Goal: Obtain resource: Download file/media

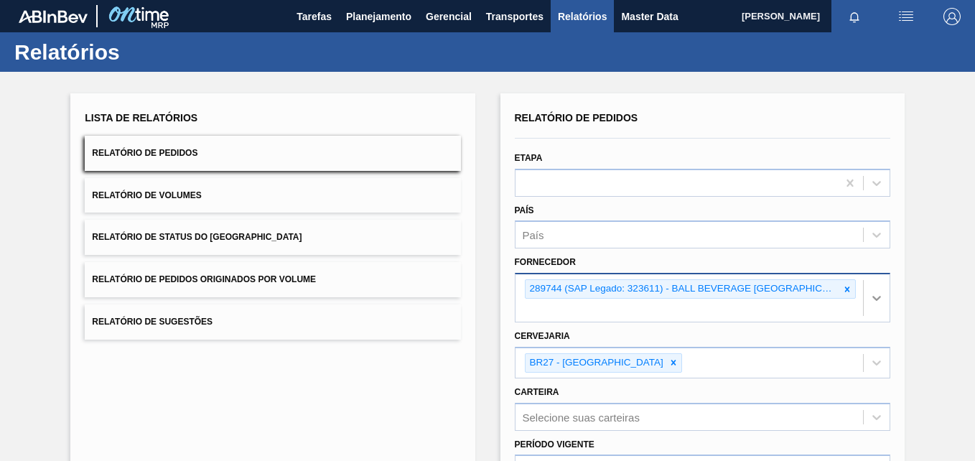
scroll to position [5, 0]
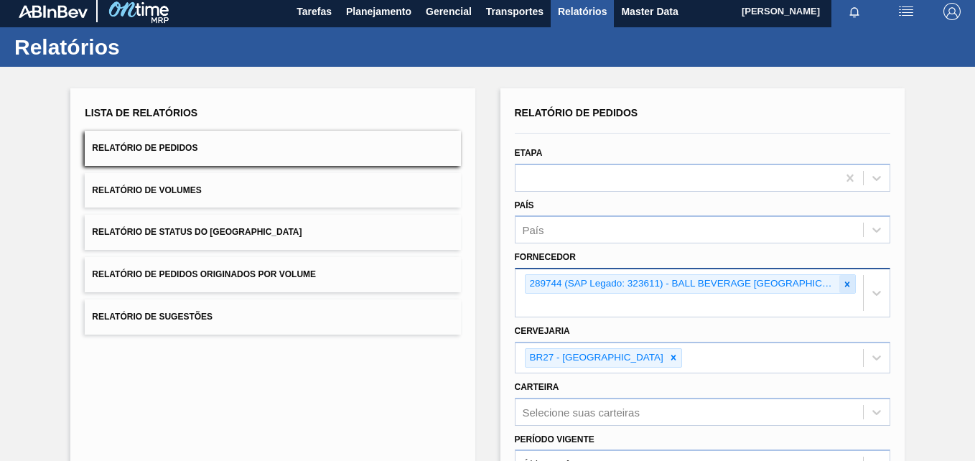
click at [848, 287] on icon at bounding box center [847, 284] width 10 height 10
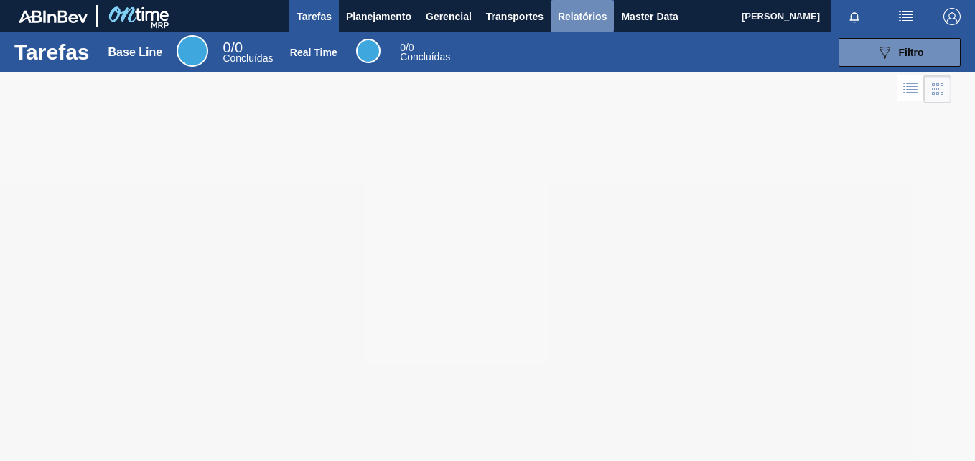
click at [590, 9] on span "Relatórios" at bounding box center [582, 16] width 49 height 17
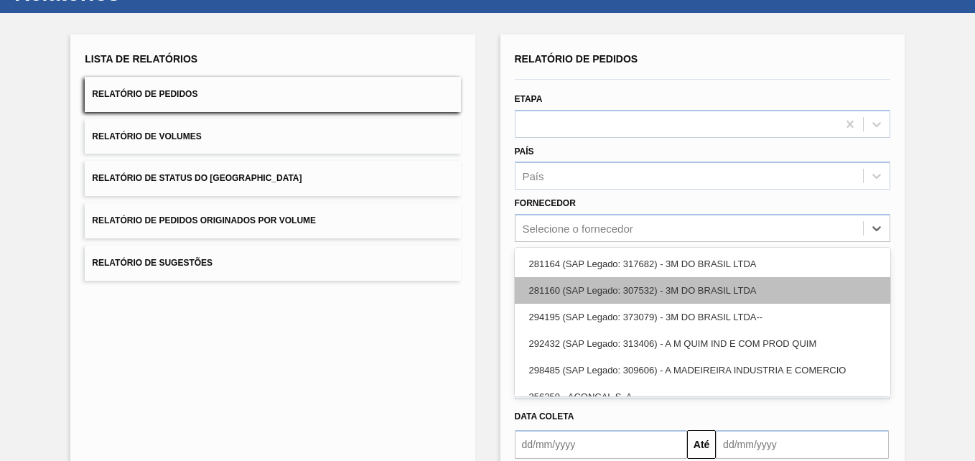
click at [560, 242] on div "option 281164 (SAP Legado: 317682) - 3M DO BRASIL LTDA focused, 1 of 101. 101 r…" at bounding box center [702, 228] width 375 height 28
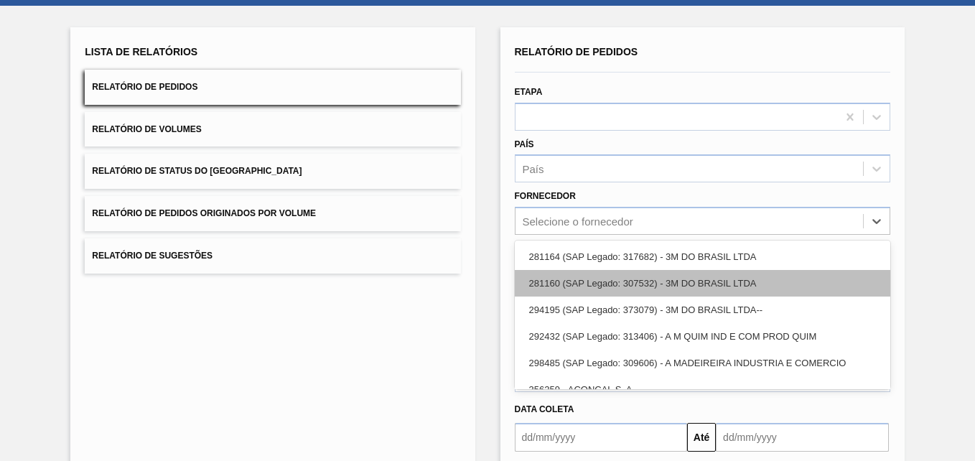
scroll to position [67, 0]
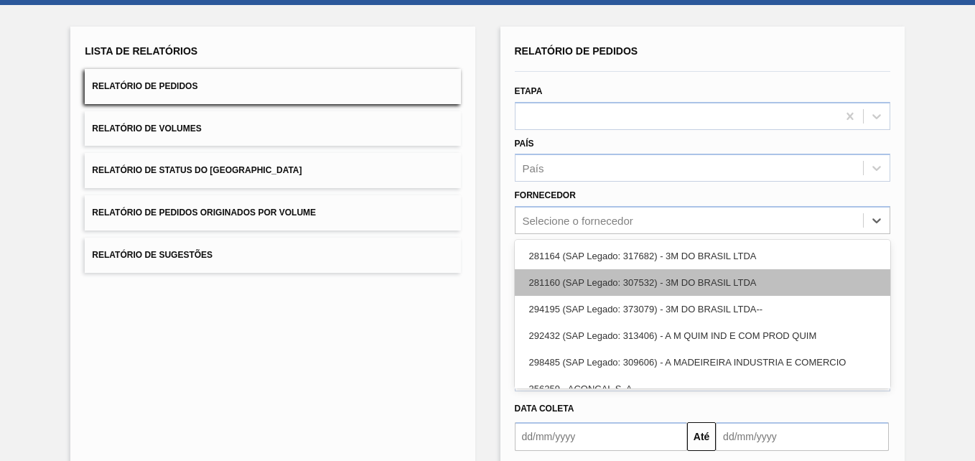
paste input "280389"
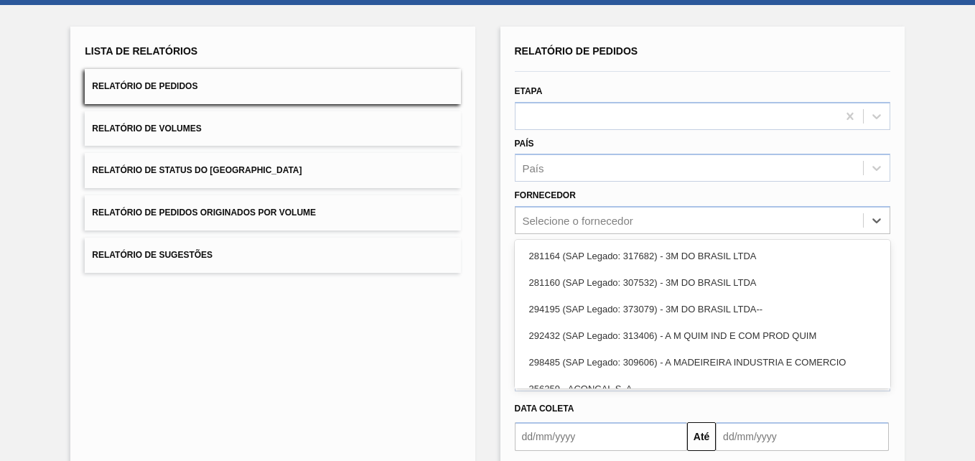
type input "280389"
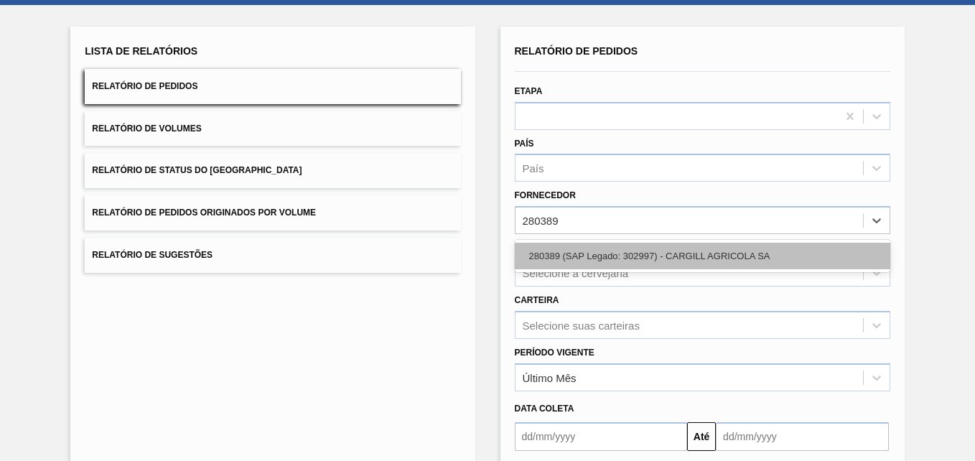
click at [577, 253] on div "280389 (SAP Legado: 302997) - CARGILL AGRICOLA SA" at bounding box center [702, 256] width 375 height 27
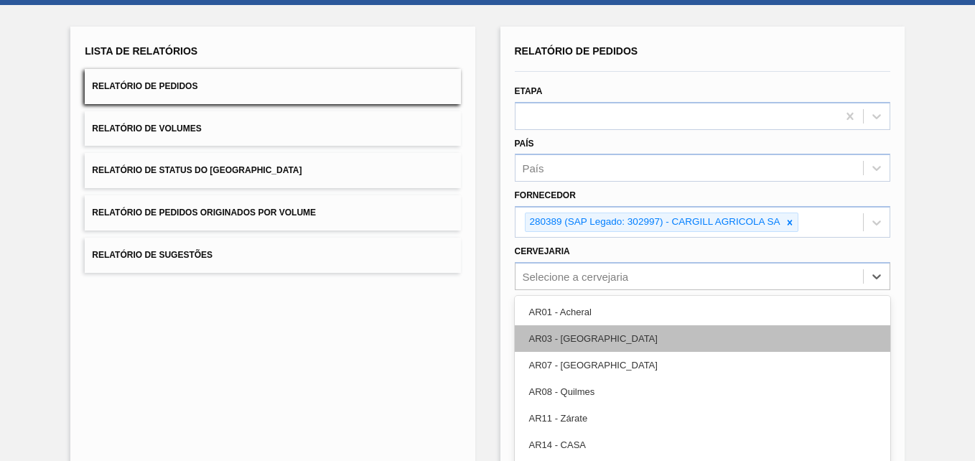
drag, startPoint x: 597, startPoint y: 264, endPoint x: 596, endPoint y: 273, distance: 9.4
click at [596, 265] on div "option AR01 - Acheral focused, 1 of 92. 92 results available. Use Up and Down t…" at bounding box center [702, 276] width 375 height 28
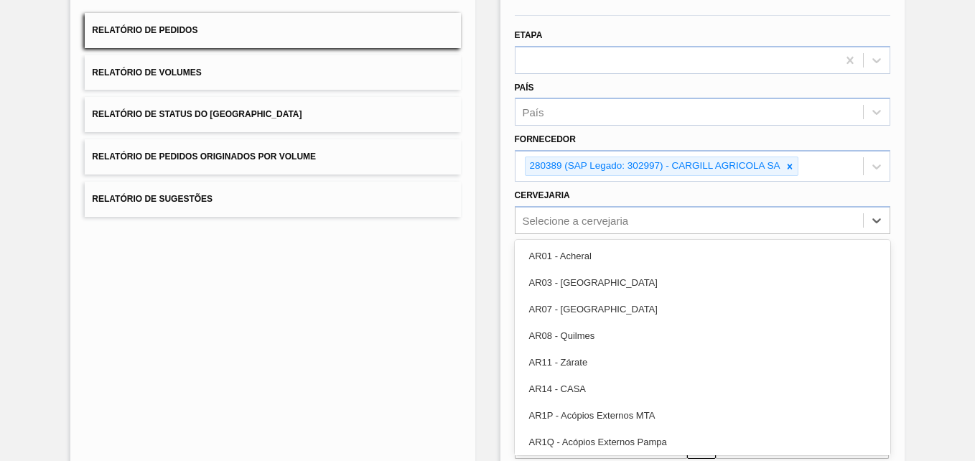
paste input "BR27"
type input "BR27"
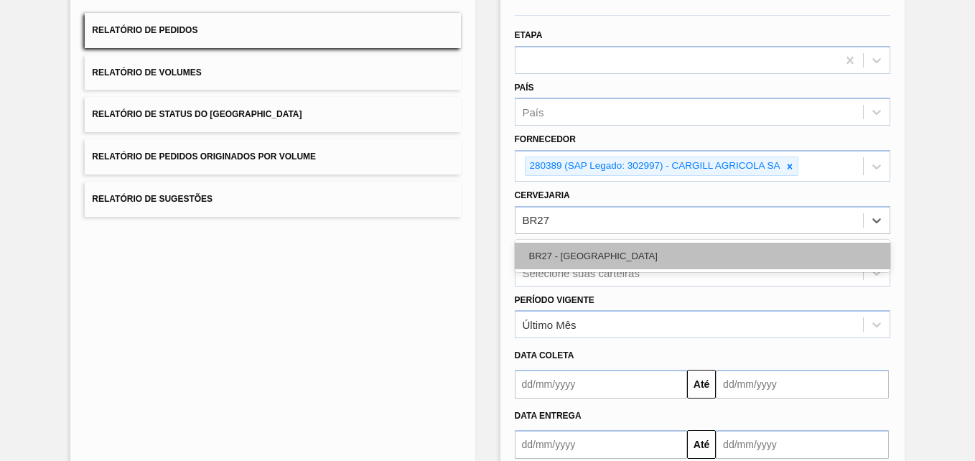
click at [596, 251] on div "BR27 - [GEOGRAPHIC_DATA]" at bounding box center [702, 256] width 375 height 27
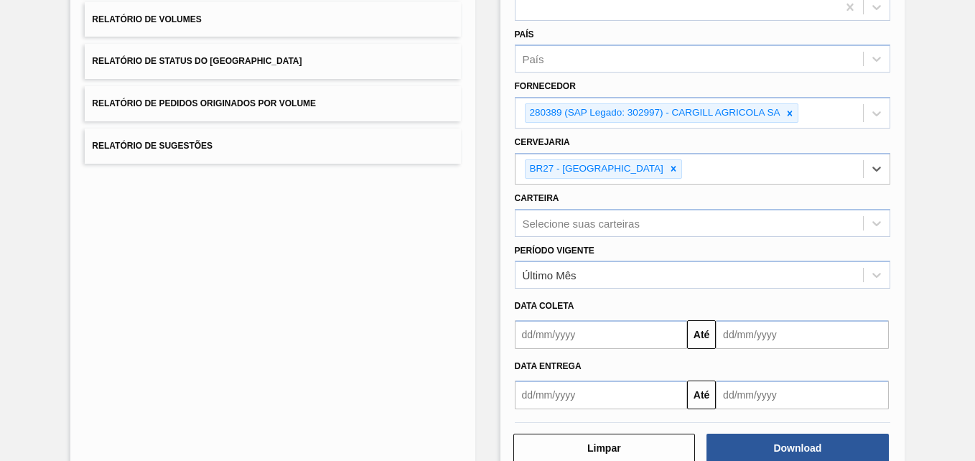
scroll to position [211, 0]
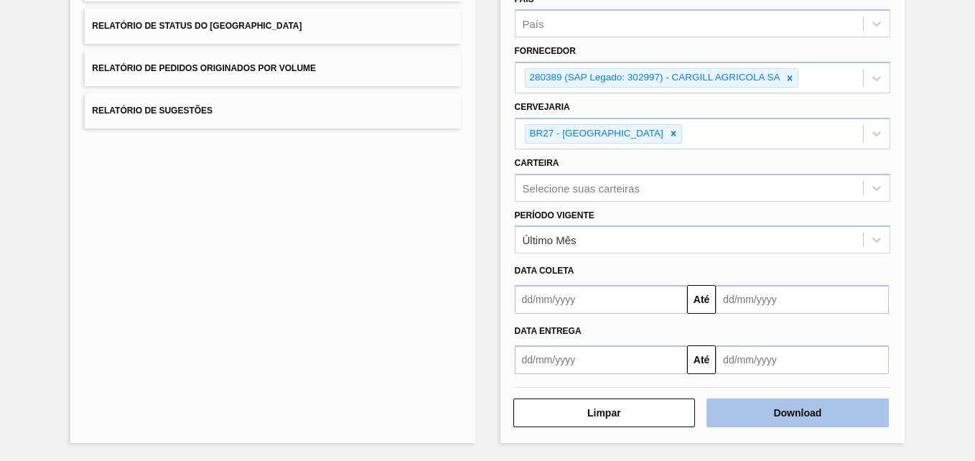
click at [810, 416] on button "Download" at bounding box center [797, 412] width 182 height 29
